Goal: Task Accomplishment & Management: Manage account settings

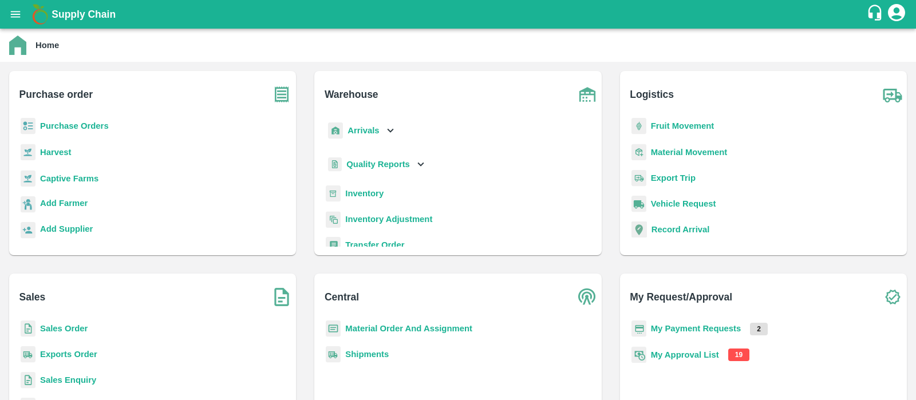
click at [697, 352] on b "My Approval List" at bounding box center [685, 354] width 68 height 9
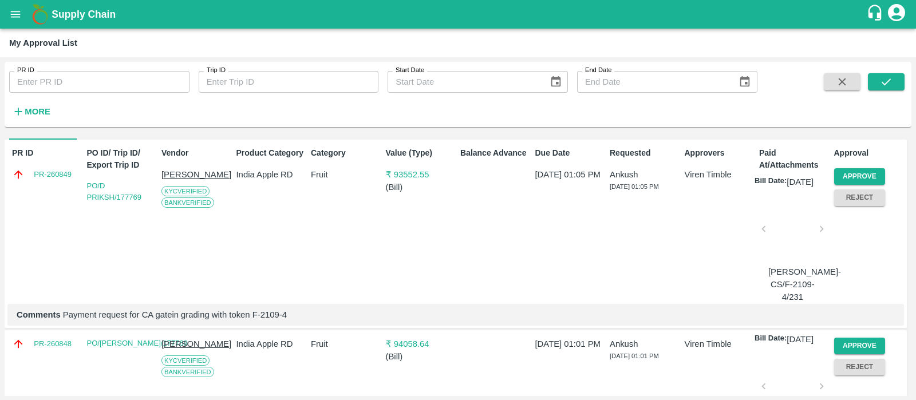
scroll to position [44, 0]
click at [852, 175] on button "Approve" at bounding box center [860, 177] width 52 height 17
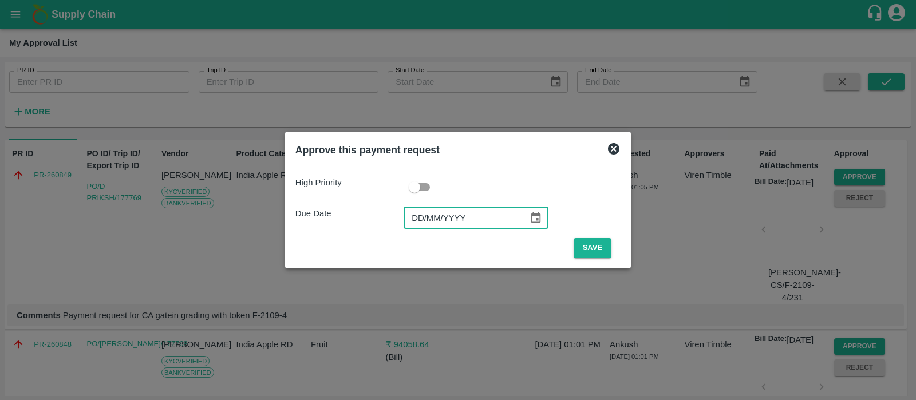
click at [422, 211] on input "DD/MM/YYYY" at bounding box center [462, 218] width 117 height 22
type input "[DATE]"
click at [582, 247] on button "Save" at bounding box center [593, 248] width 38 height 20
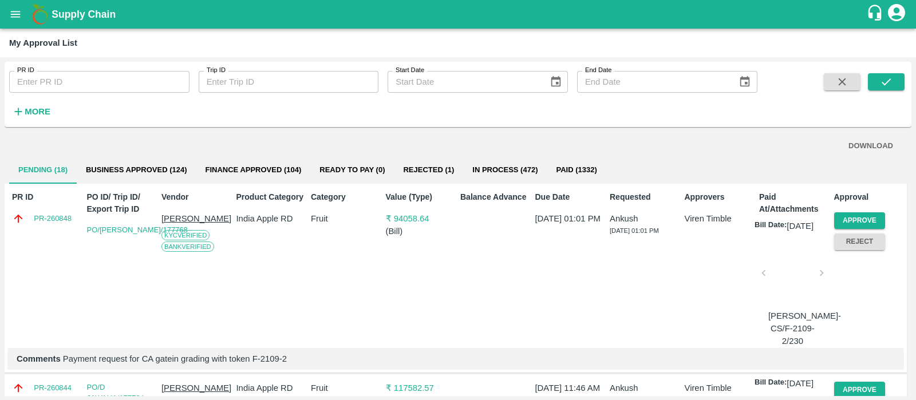
scroll to position [0, 0]
click at [864, 215] on button "Approve" at bounding box center [860, 220] width 52 height 17
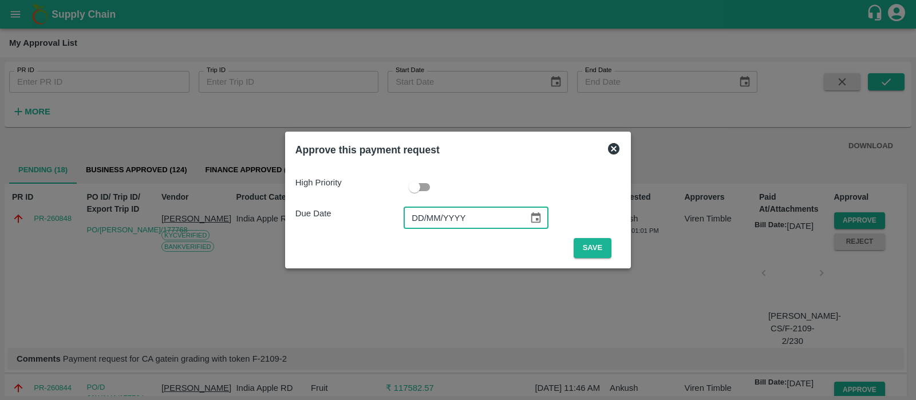
click at [417, 218] on input "DD/MM/YYYY" at bounding box center [462, 218] width 117 height 22
type input "[DATE]"
click at [582, 242] on button "Save" at bounding box center [593, 248] width 38 height 20
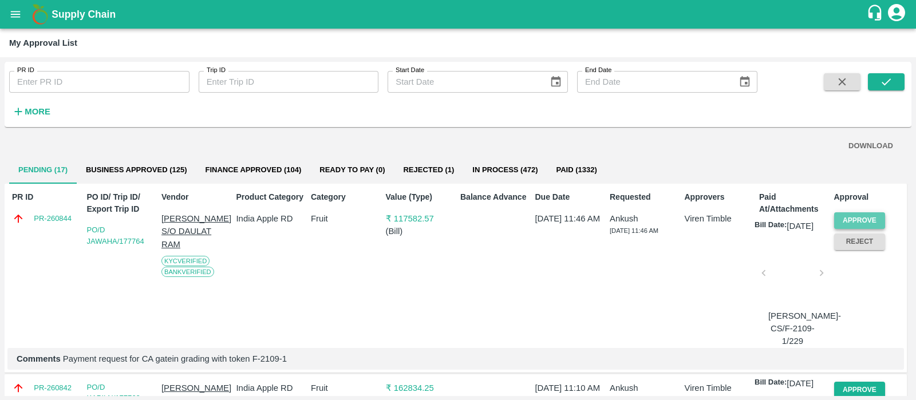
click at [856, 214] on button "Approve" at bounding box center [860, 220] width 52 height 17
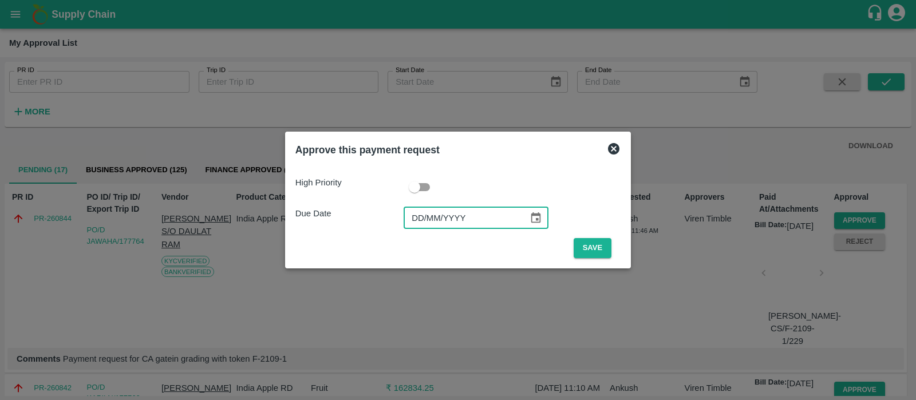
click at [420, 218] on input "DD/MM/YYYY" at bounding box center [462, 218] width 117 height 22
type input "[DATE]"
click at [590, 248] on button "Save" at bounding box center [593, 248] width 38 height 20
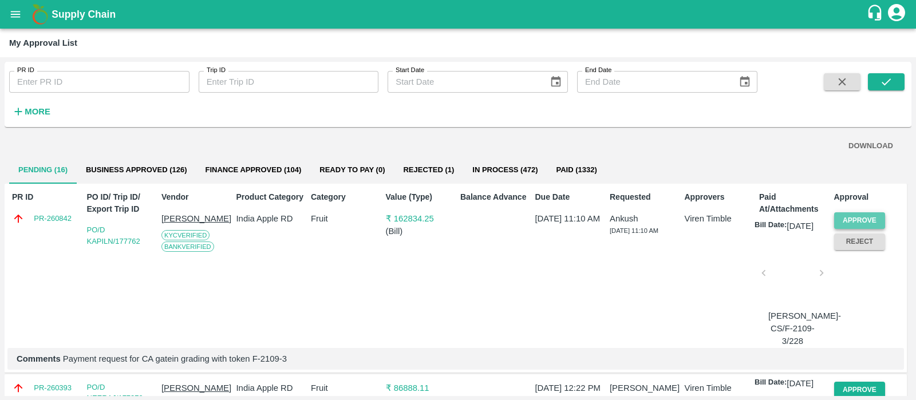
click at [852, 218] on button "Approve" at bounding box center [860, 220] width 52 height 17
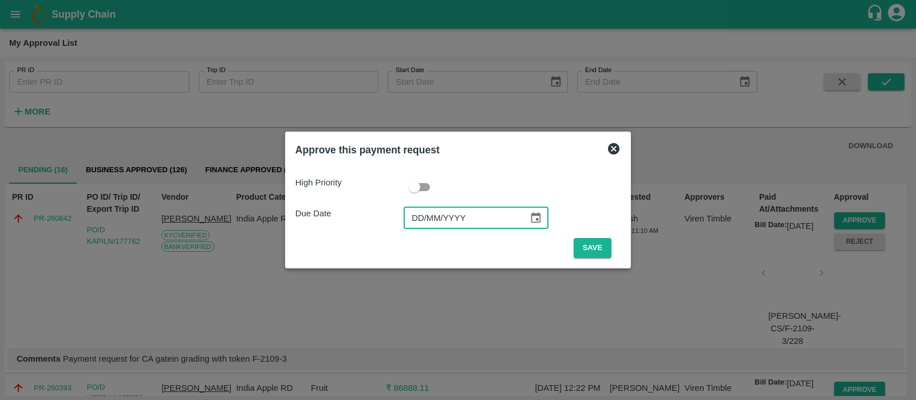
click at [414, 211] on input "DD/MM/YYYY" at bounding box center [462, 218] width 117 height 22
type input "[DATE]"
click at [582, 253] on button "Save" at bounding box center [593, 248] width 38 height 20
